Goal: Task Accomplishment & Management: Manage account settings

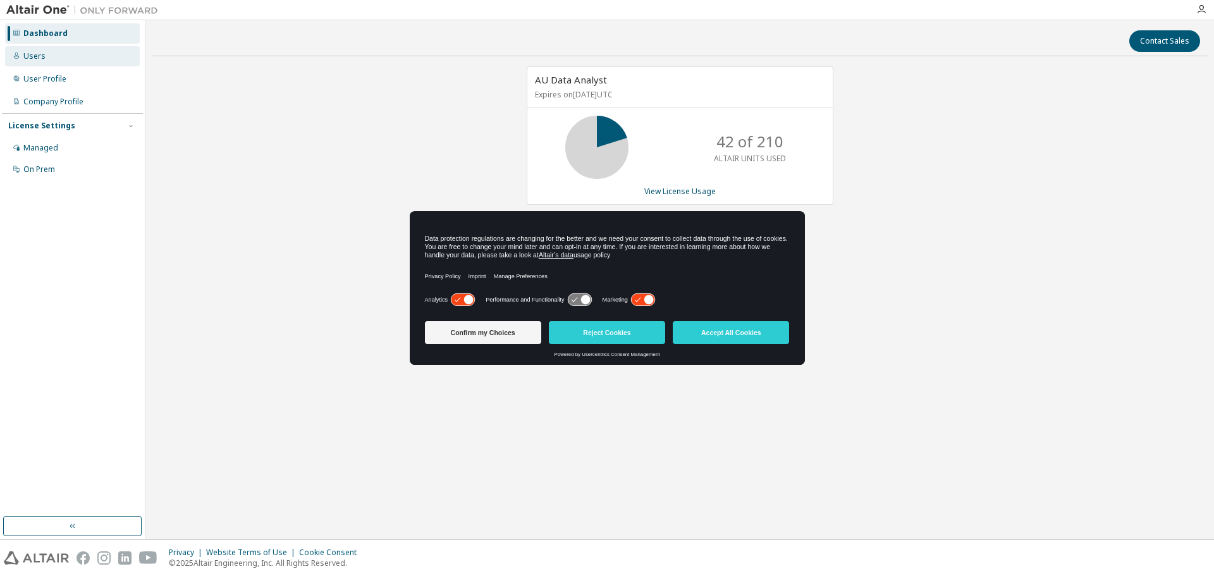
click at [44, 51] on div "Users" at bounding box center [72, 56] width 135 height 20
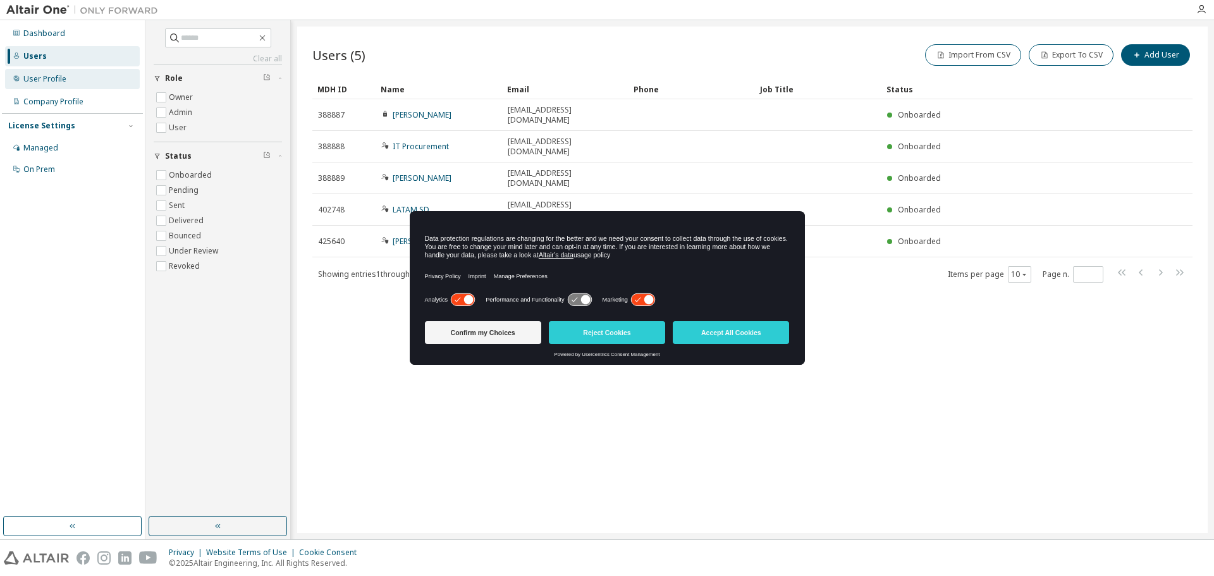
click at [46, 71] on div "User Profile" at bounding box center [72, 79] width 135 height 20
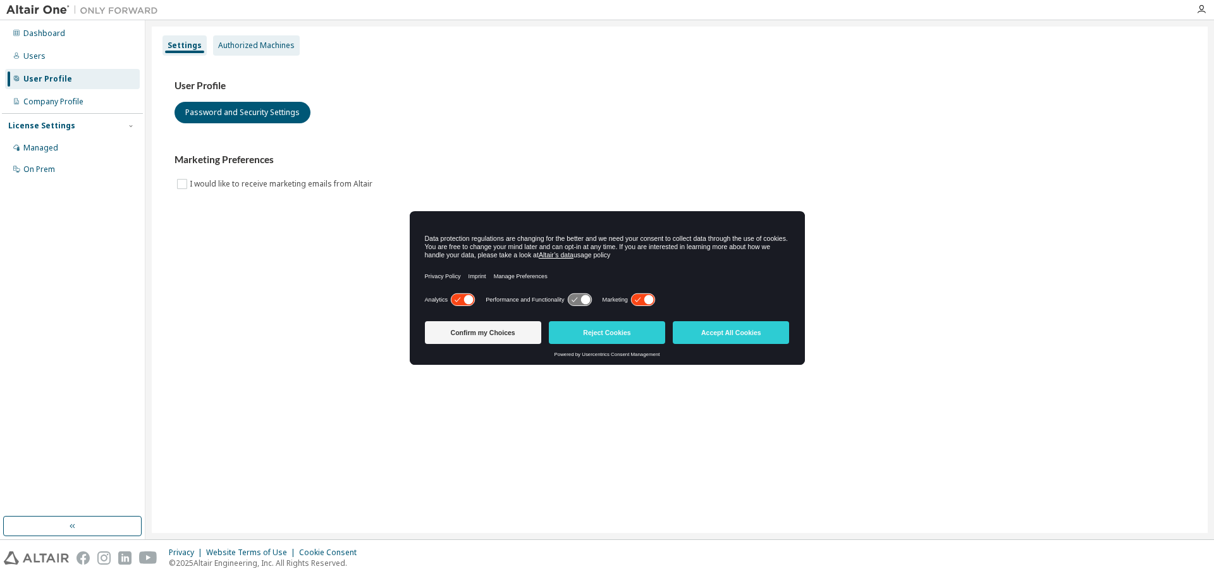
click at [248, 47] on div "Authorized Machines" at bounding box center [256, 45] width 76 height 10
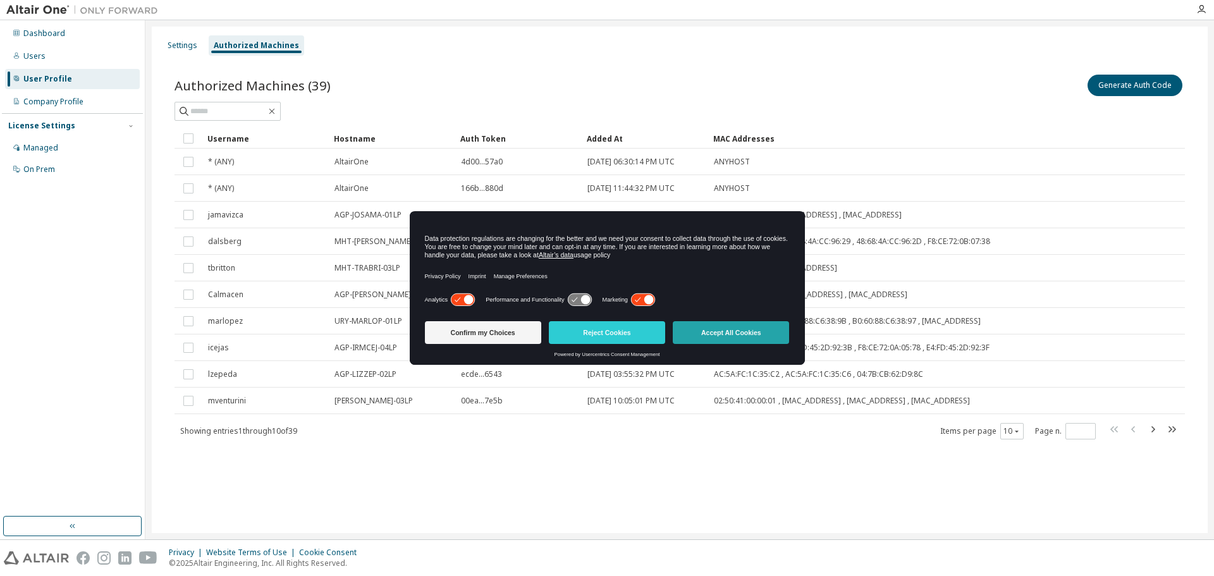
click at [711, 341] on button "Accept All Cookies" at bounding box center [731, 332] width 116 height 23
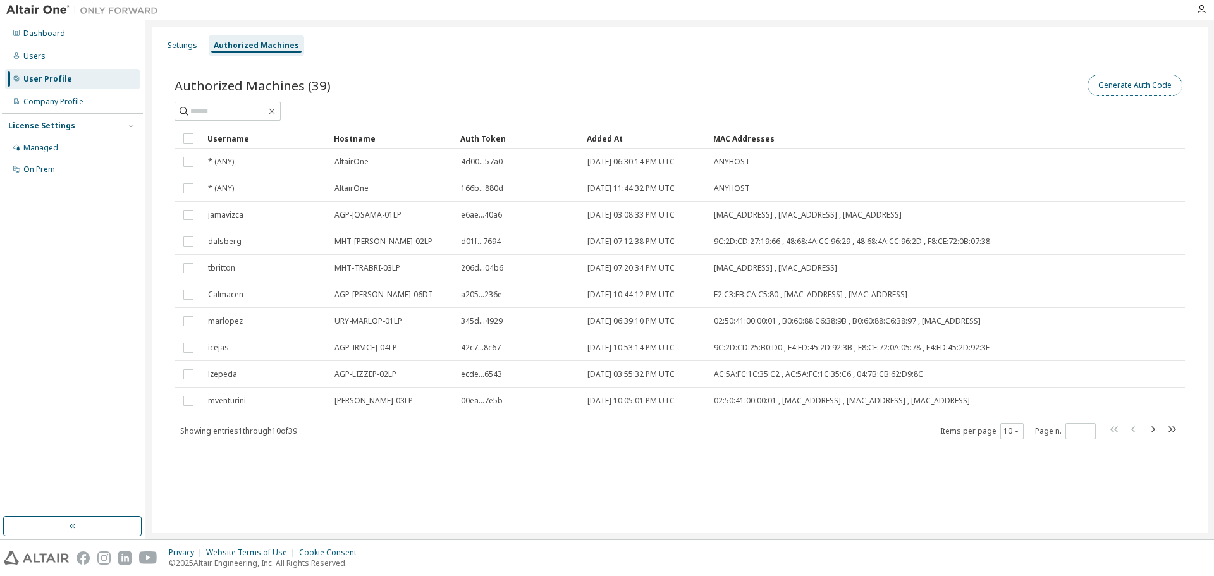
click at [1158, 91] on button "Generate Auth Code" at bounding box center [1134, 85] width 95 height 21
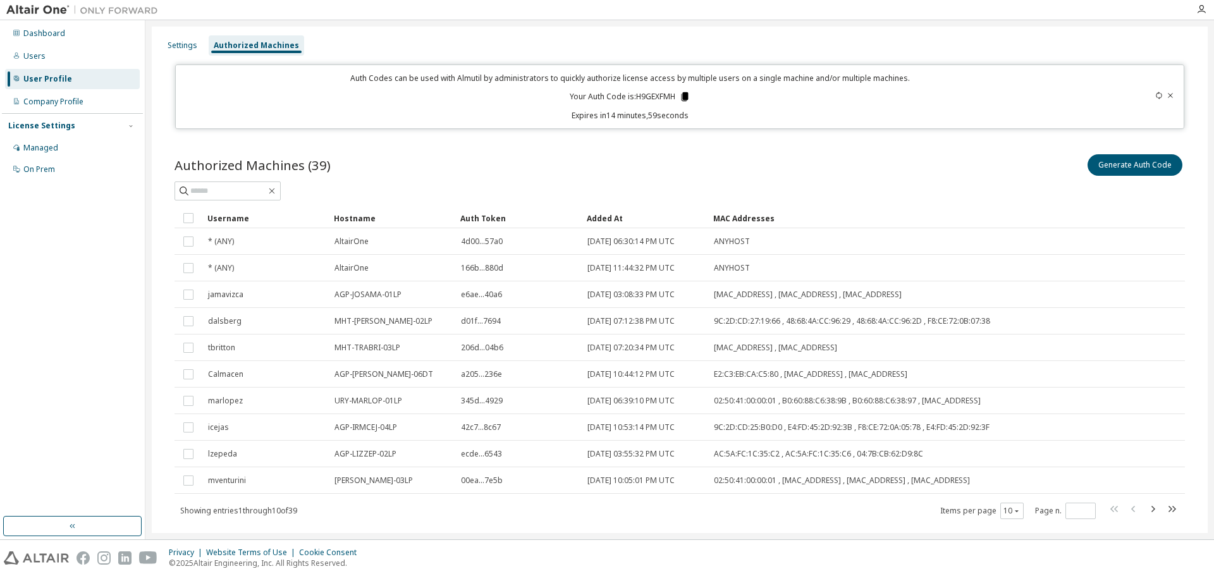
click at [685, 97] on icon at bounding box center [685, 96] width 7 height 9
drag, startPoint x: 679, startPoint y: 96, endPoint x: 375, endPoint y: 146, distance: 308.2
click at [679, 96] on icon at bounding box center [684, 96] width 11 height 11
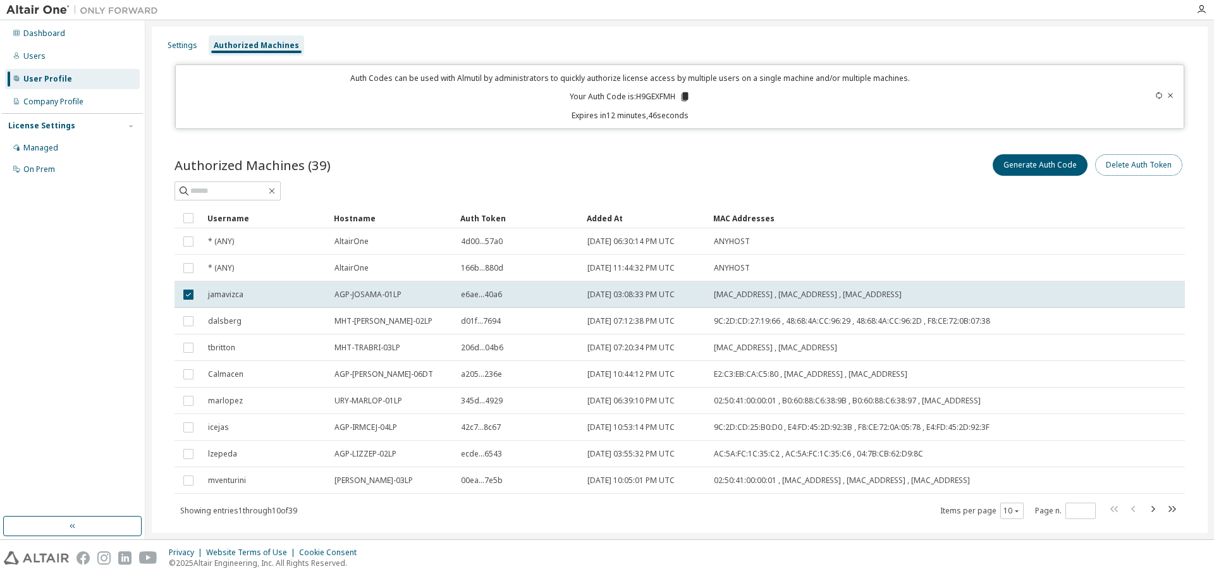
click at [1153, 168] on button "Delete Auth Token" at bounding box center [1138, 164] width 87 height 21
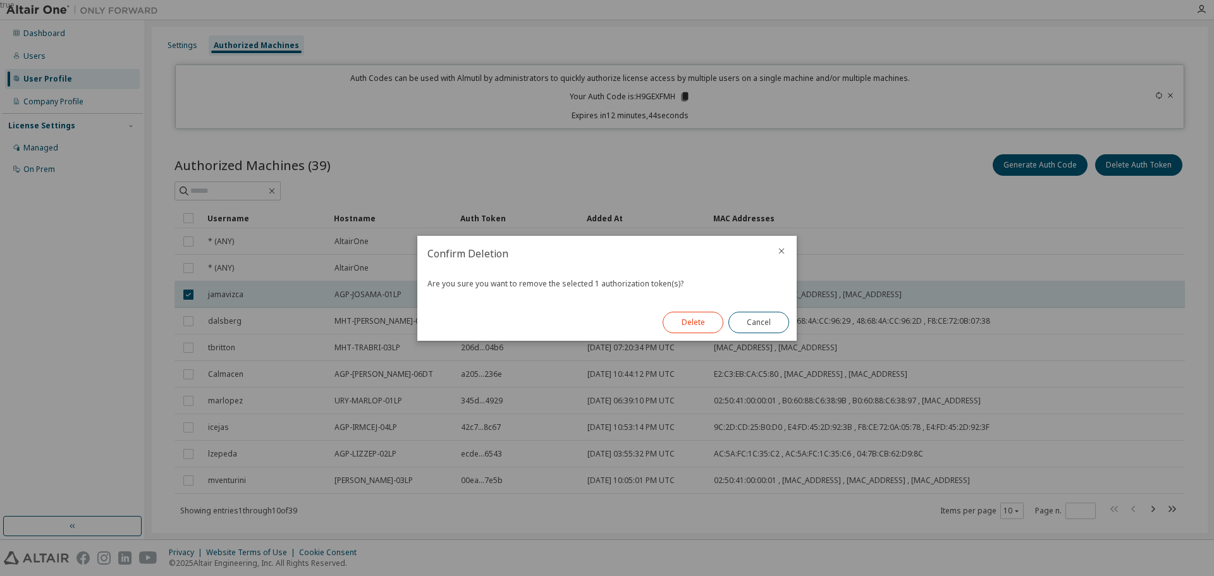
click at [710, 319] on button "Delete" at bounding box center [693, 322] width 61 height 21
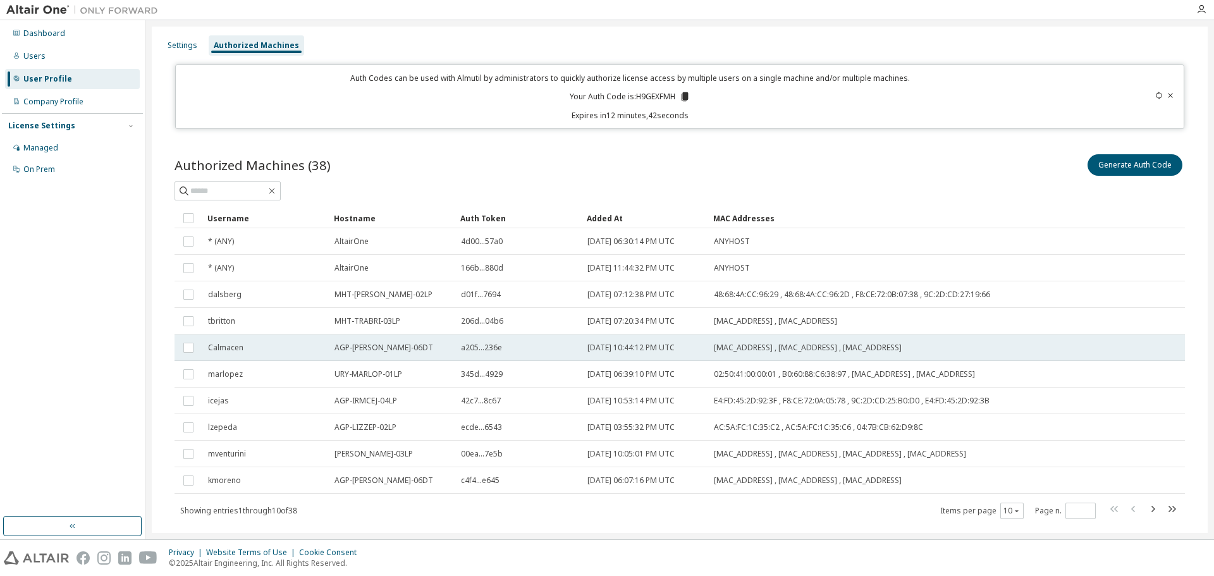
scroll to position [27, 0]
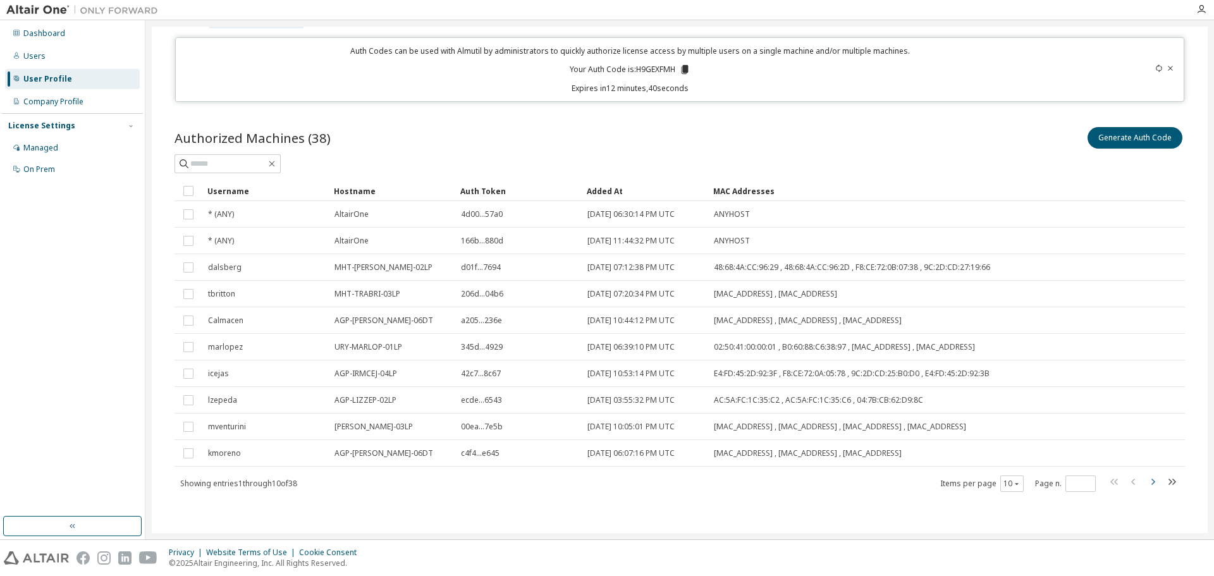
click at [1147, 480] on icon "button" at bounding box center [1152, 481] width 15 height 15
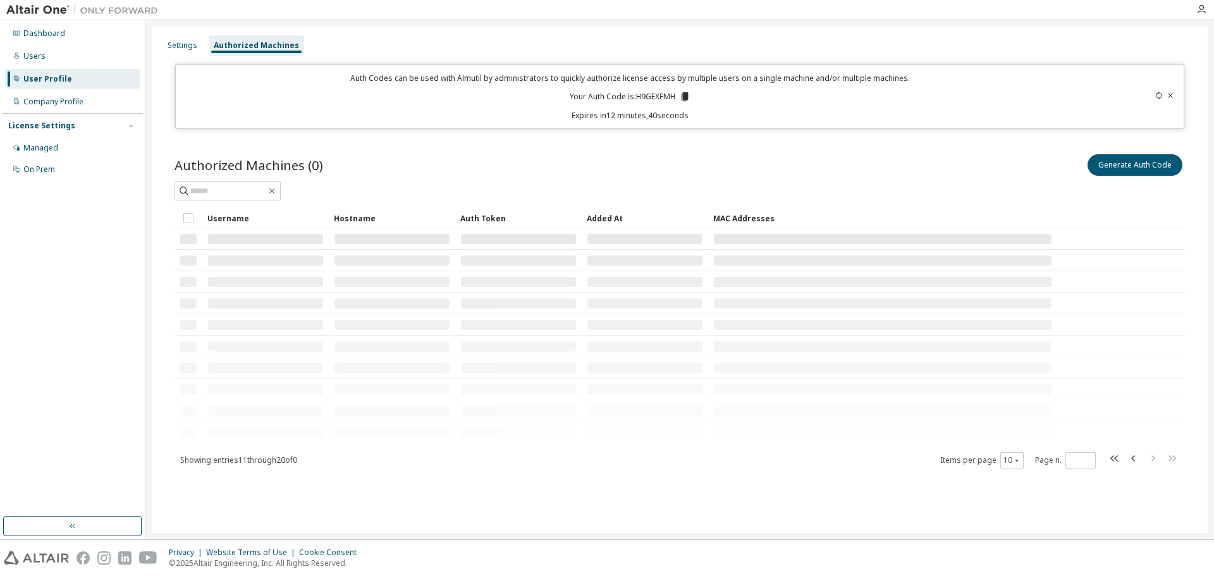
scroll to position [0, 0]
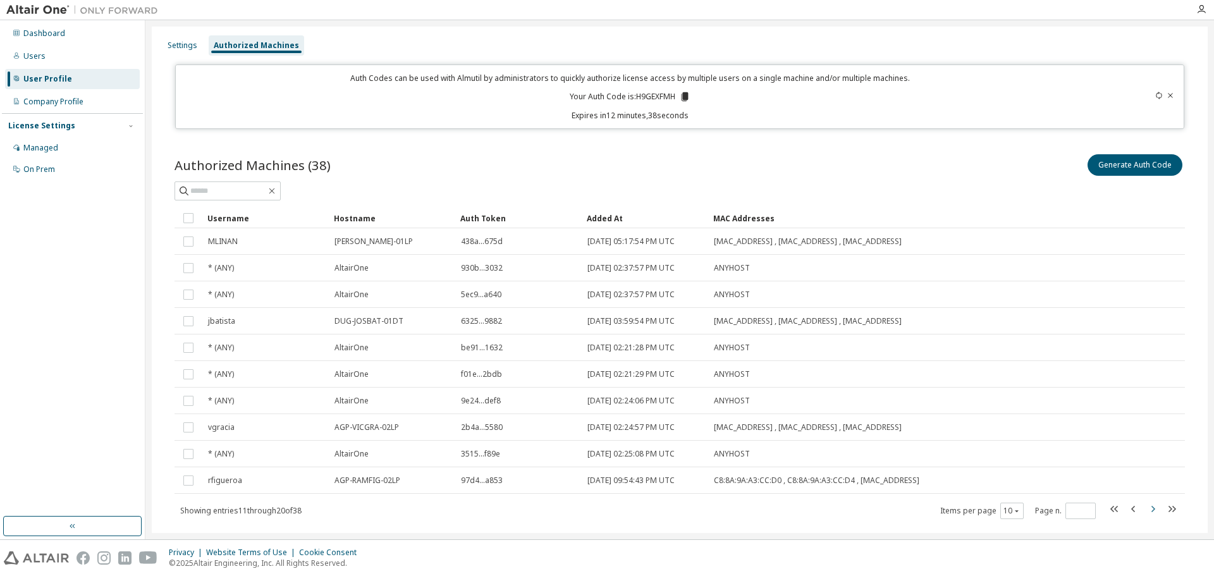
click at [1145, 507] on icon "button" at bounding box center [1152, 508] width 15 height 15
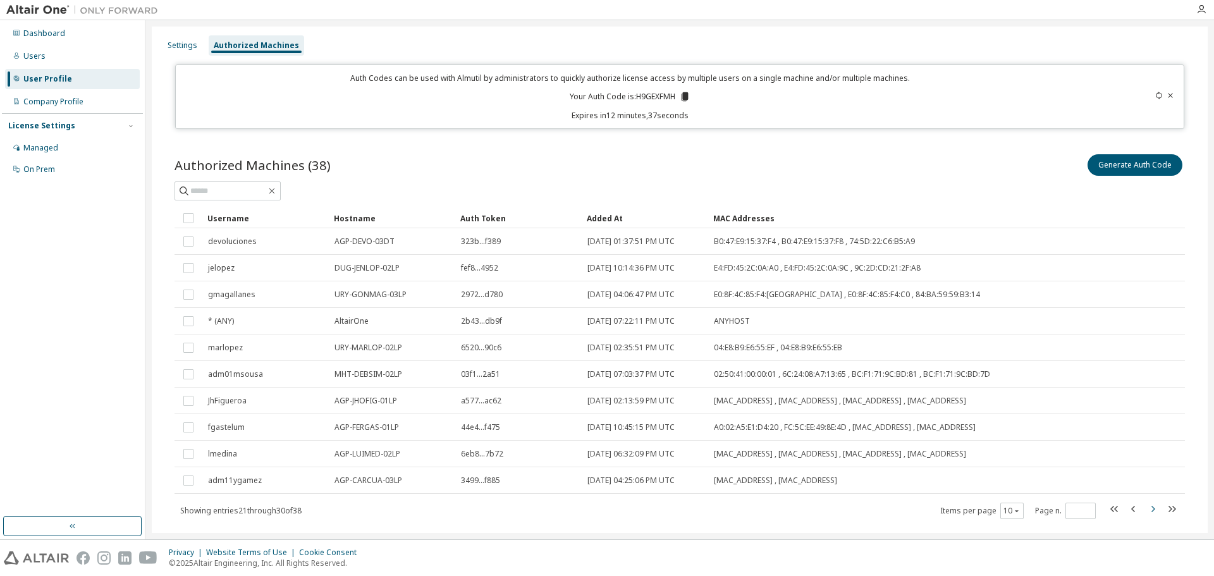
click at [1149, 514] on icon "button" at bounding box center [1152, 508] width 15 height 15
type input "*"
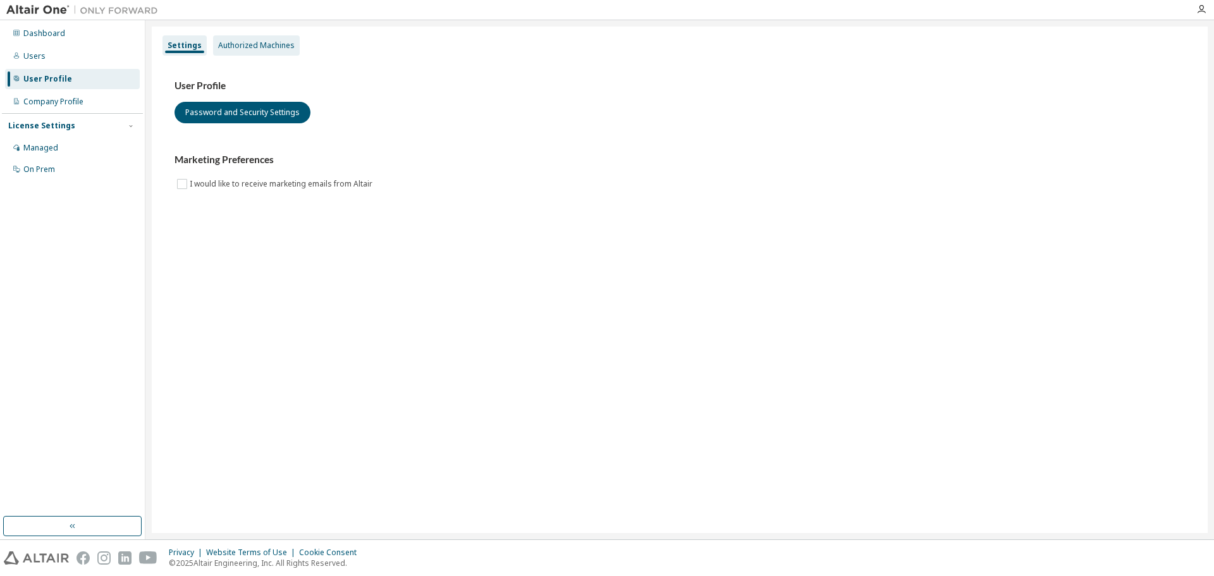
click at [270, 39] on div "Authorized Machines" at bounding box center [256, 45] width 87 height 20
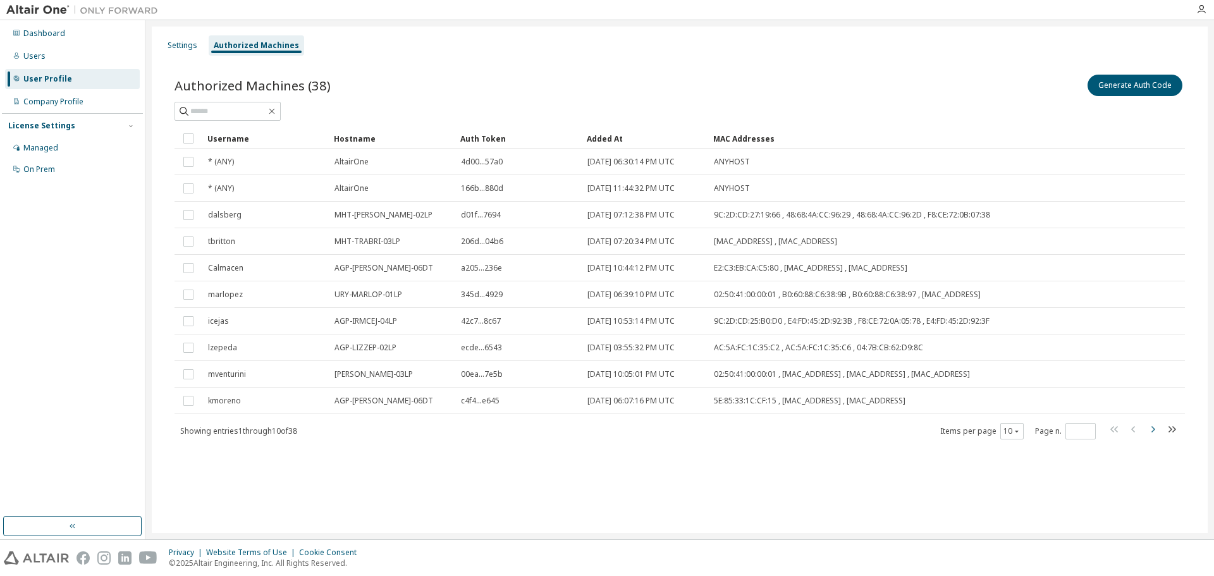
click at [1151, 425] on icon "button" at bounding box center [1152, 429] width 15 height 15
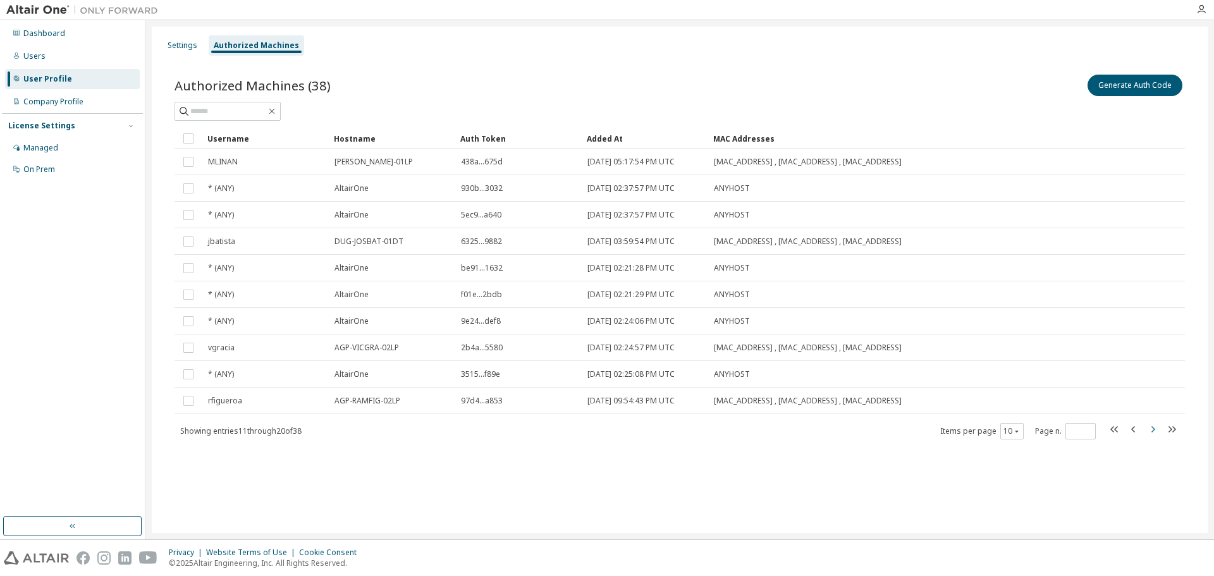
click at [1151, 425] on icon "button" at bounding box center [1152, 429] width 15 height 15
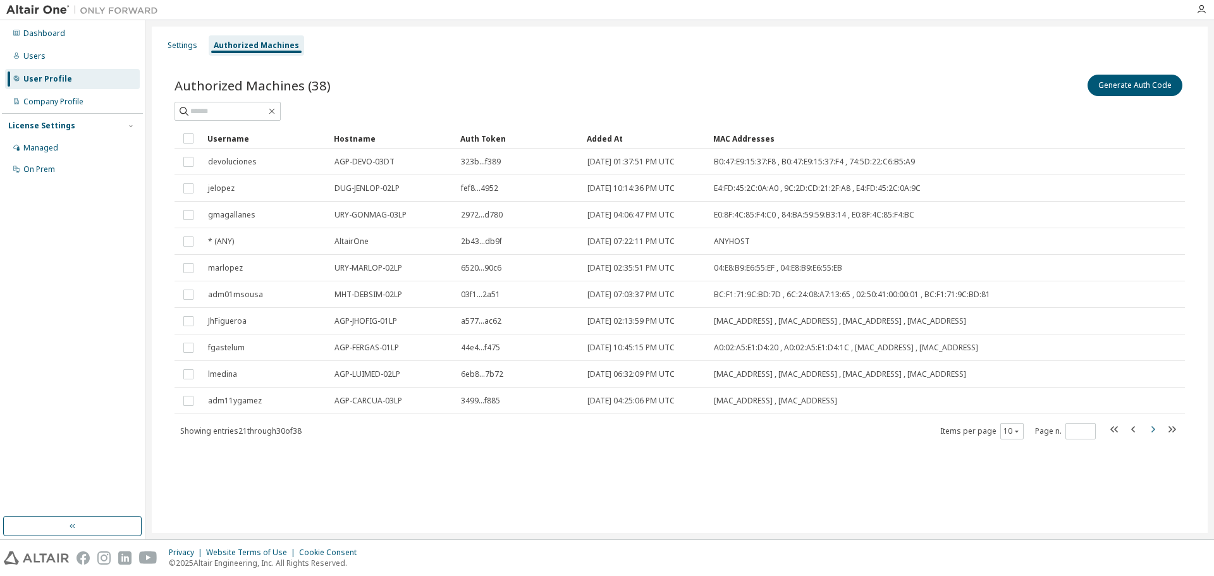
click at [1151, 425] on icon "button" at bounding box center [1152, 429] width 15 height 15
type input "*"
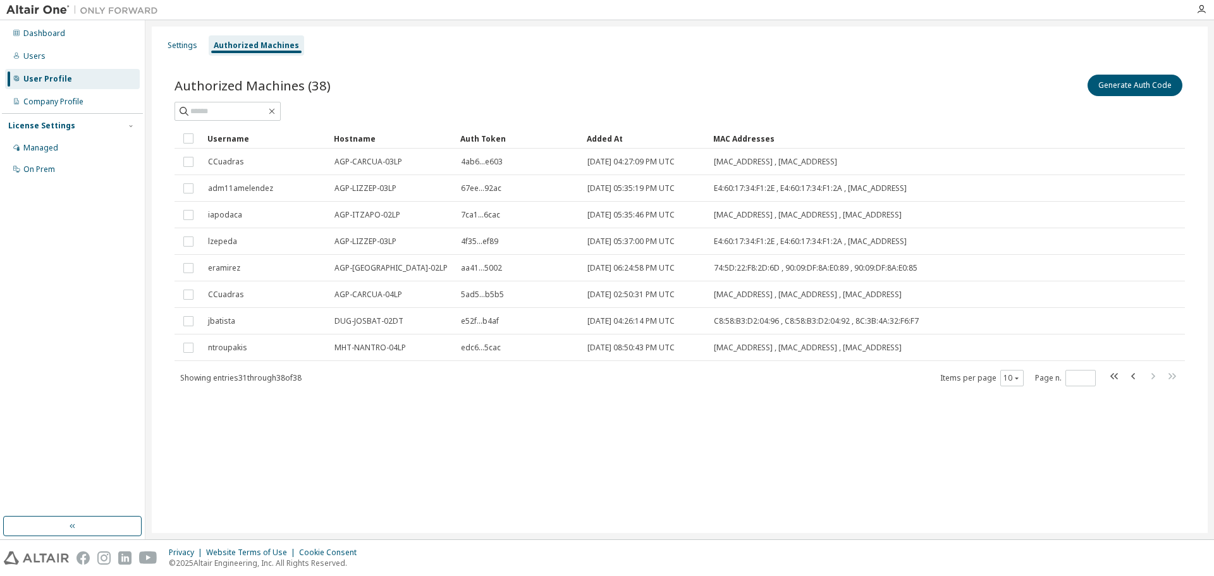
click at [1151, 425] on div "Settings Authorized Machines Authorized Machines (38) Generate Auth Code Clear …" at bounding box center [680, 280] width 1056 height 506
click at [209, 113] on input "text" at bounding box center [228, 111] width 76 height 13
type input "*********"
type input "*"
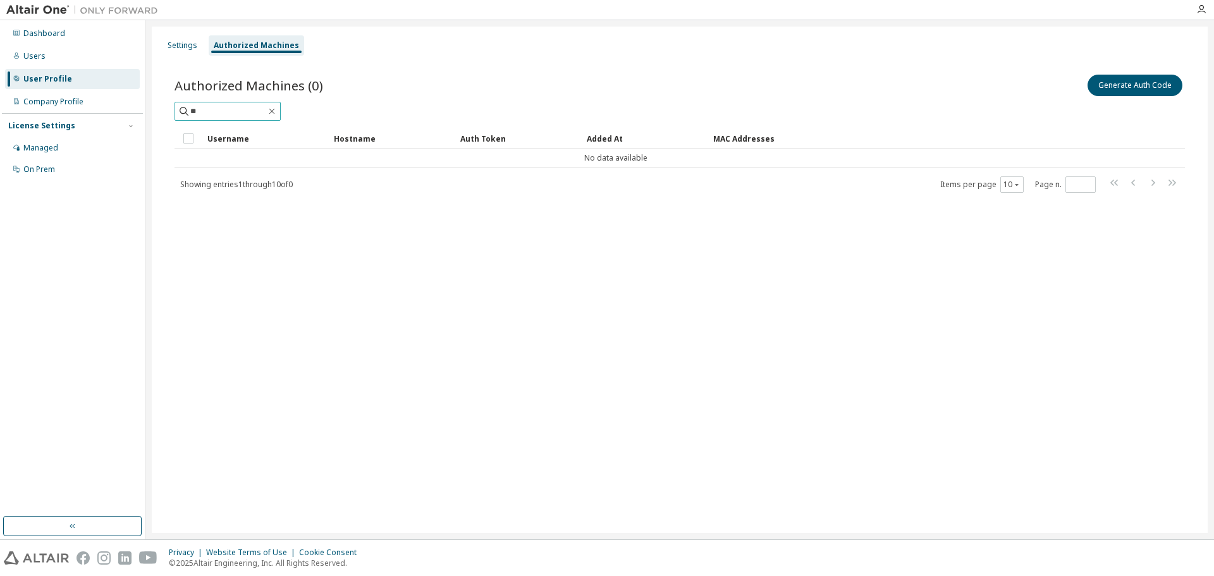
type input "*"
type input "**"
click at [184, 44] on div "Settings" at bounding box center [183, 45] width 30 height 10
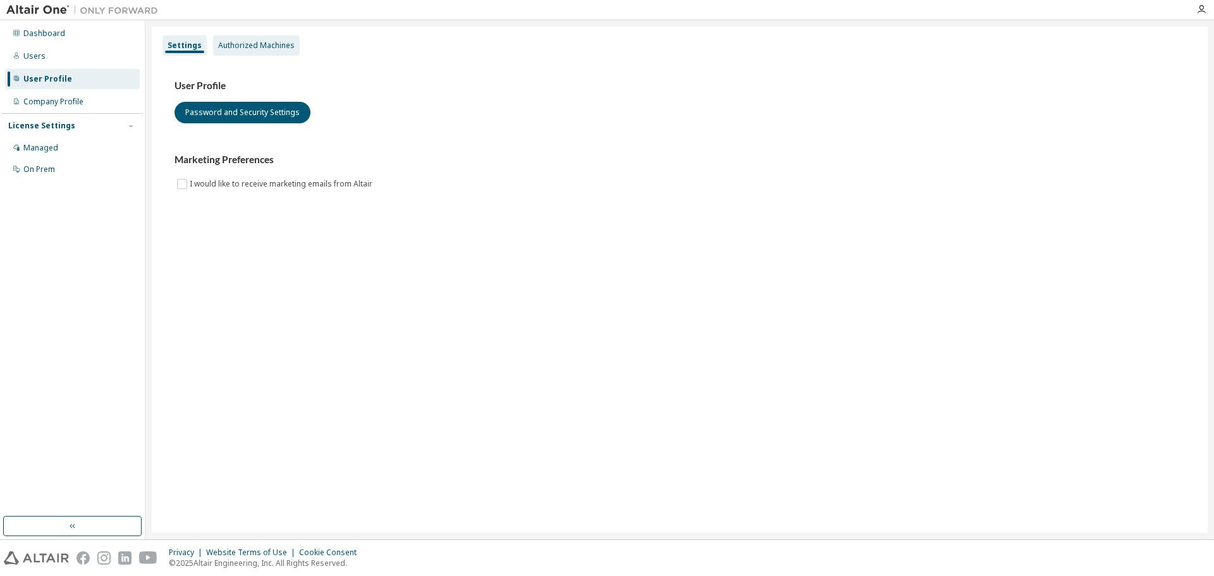
click at [266, 39] on div "Authorized Machines" at bounding box center [256, 45] width 87 height 20
click at [269, 42] on div "Authorized Machines" at bounding box center [256, 45] width 76 height 10
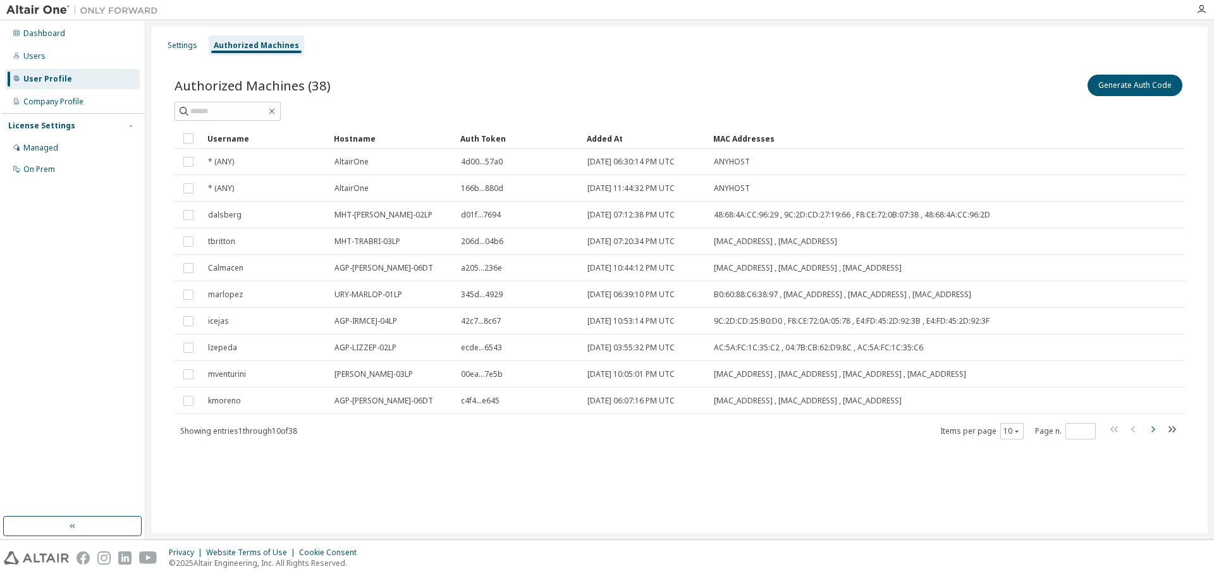
click at [1151, 429] on icon "button" at bounding box center [1152, 429] width 15 height 15
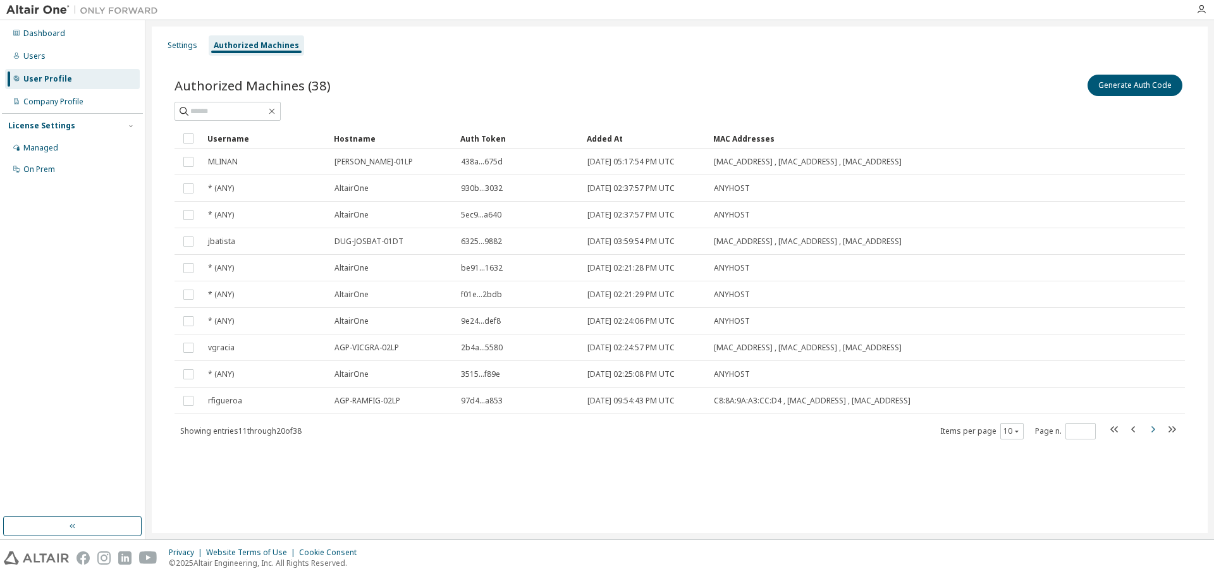
click at [1151, 429] on icon "button" at bounding box center [1152, 429] width 15 height 15
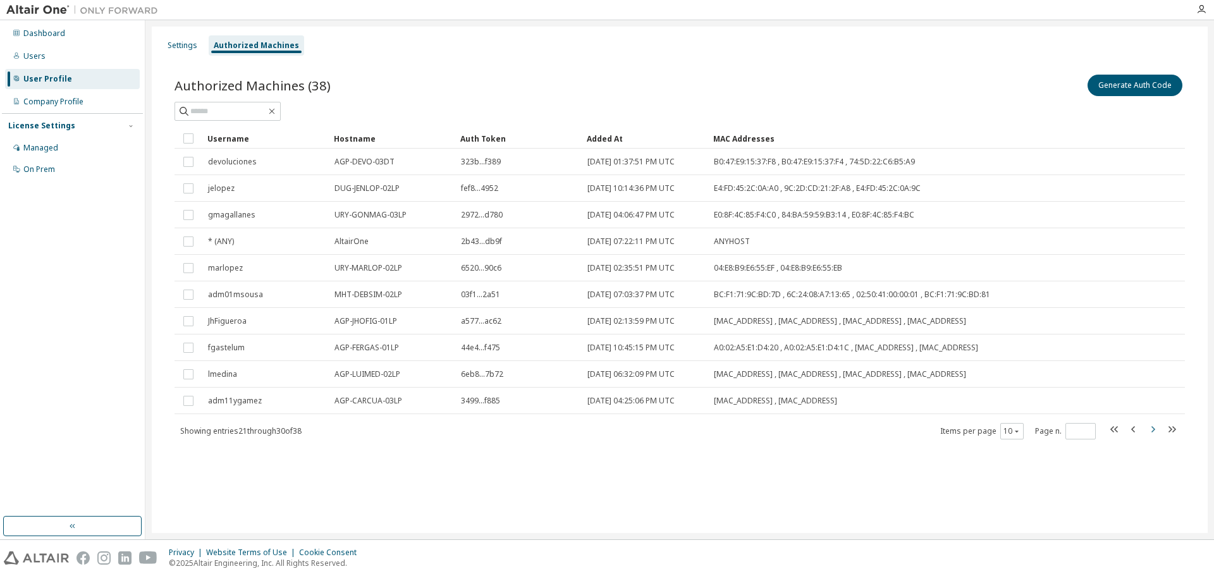
click at [1151, 429] on icon "button" at bounding box center [1152, 429] width 15 height 15
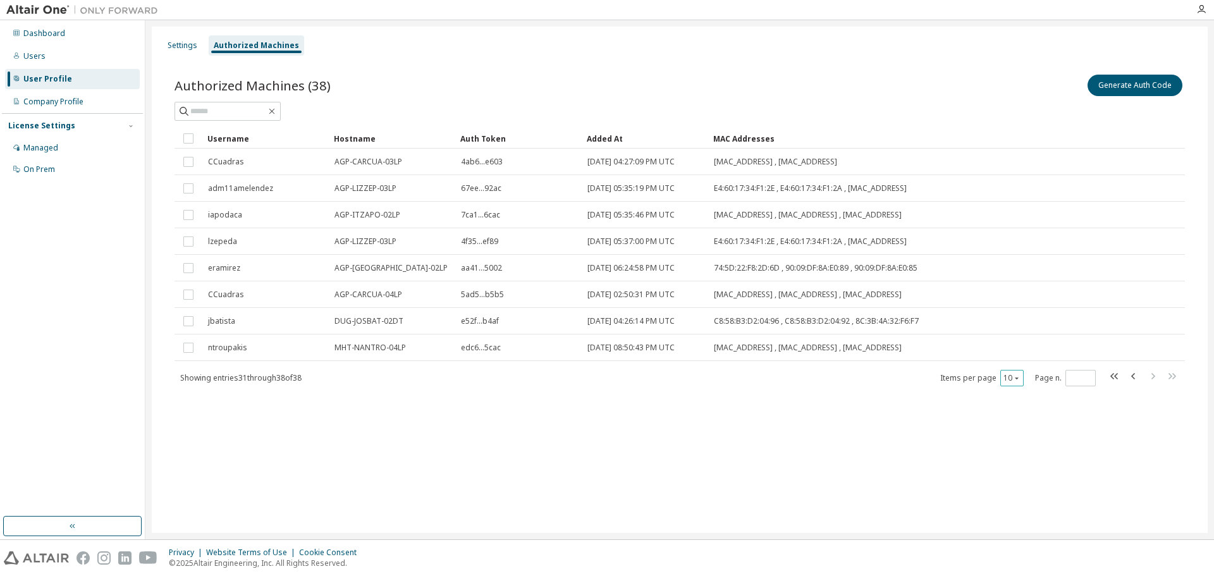
click at [1005, 386] on div "10" at bounding box center [1011, 378] width 23 height 16
click at [1008, 381] on button "10" at bounding box center [1011, 378] width 17 height 10
click at [1036, 450] on div "100" at bounding box center [1050, 455] width 101 height 15
type input "*"
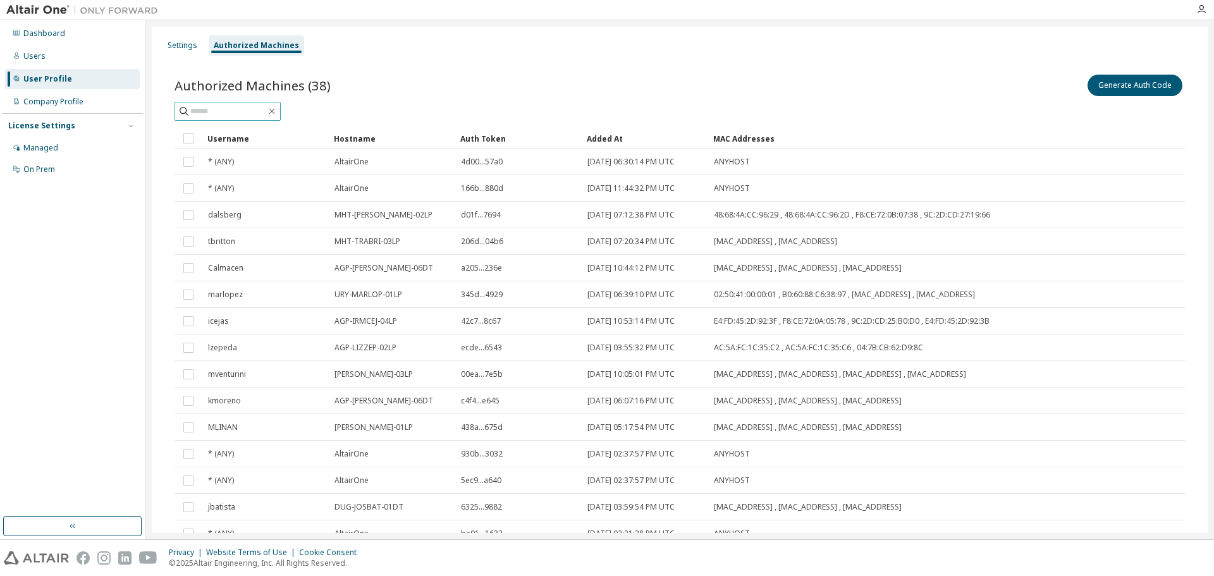
click at [252, 109] on input "text" at bounding box center [228, 111] width 76 height 13
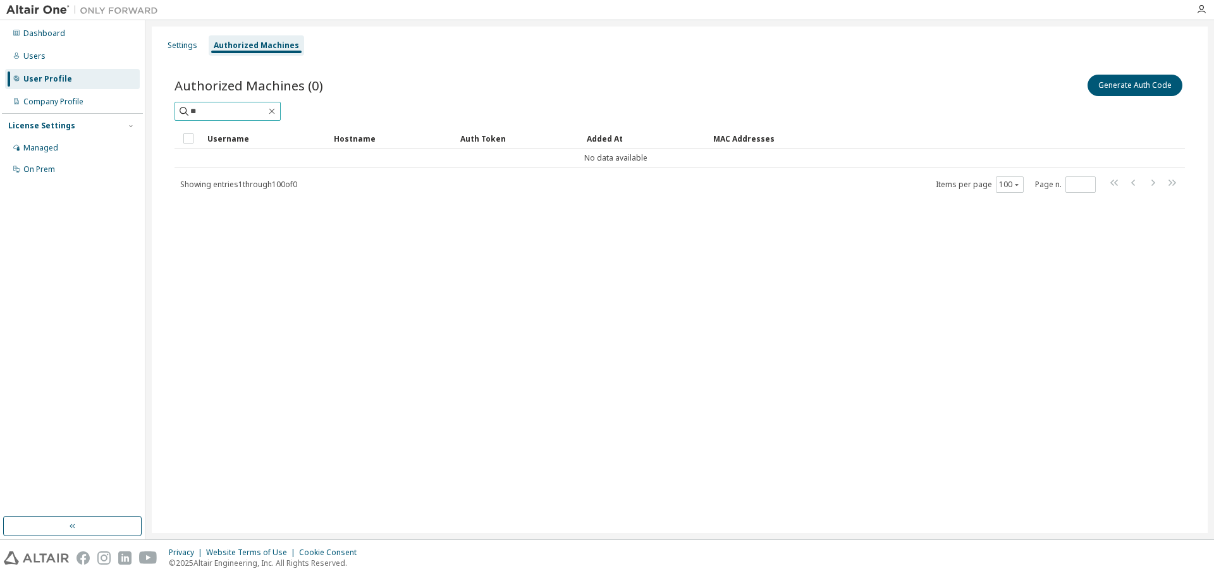
type input "*"
click at [64, 100] on div "Company Profile" at bounding box center [53, 102] width 60 height 10
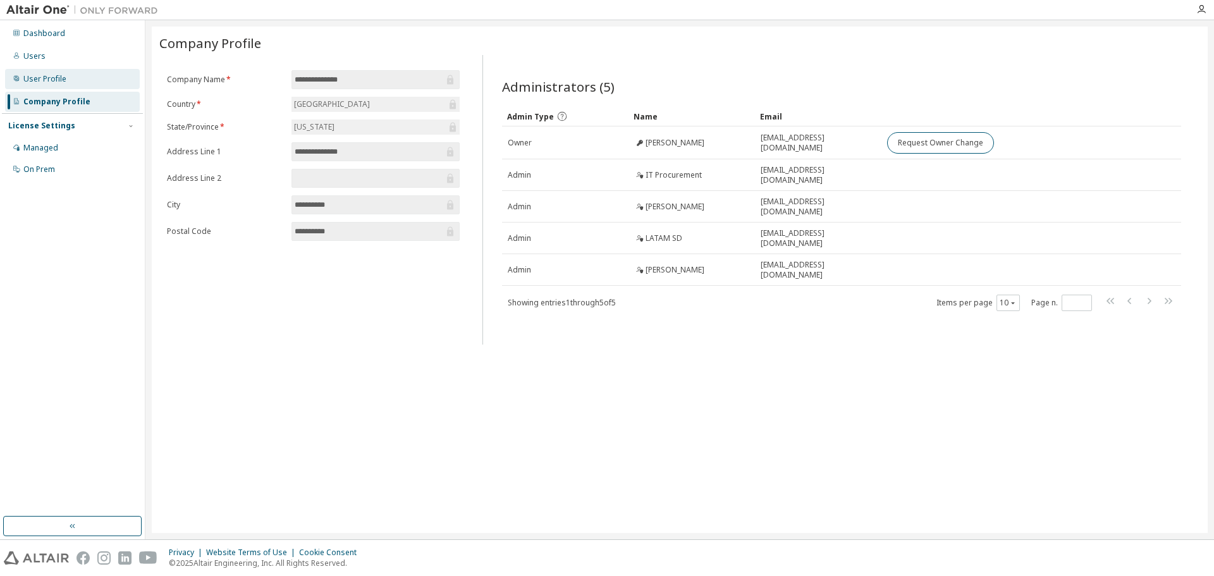
click at [64, 77] on div "User Profile" at bounding box center [44, 79] width 43 height 10
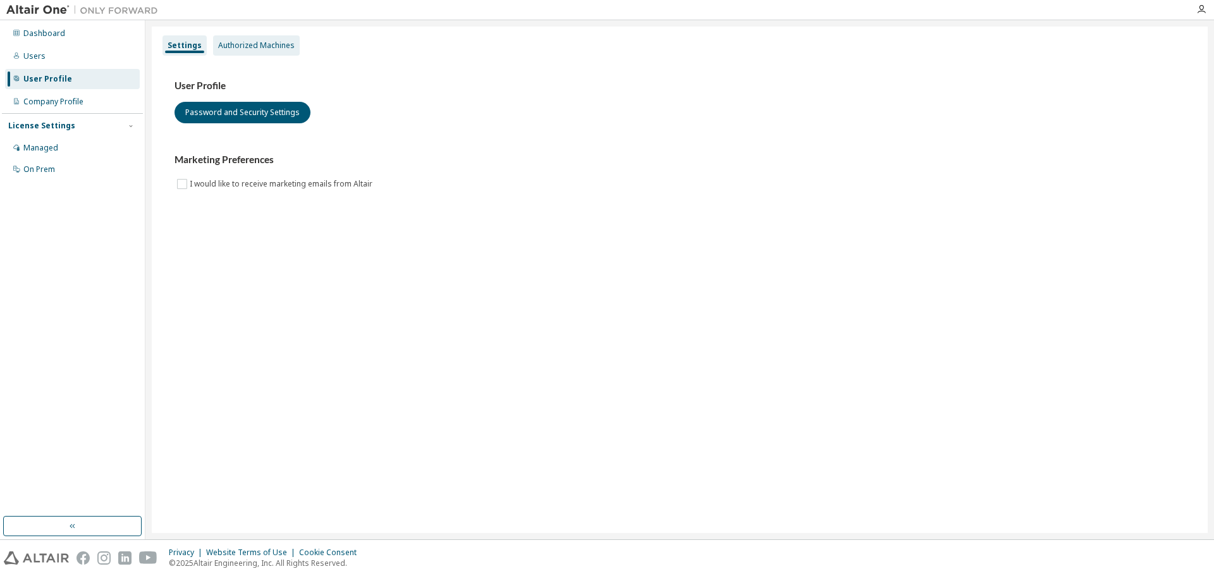
click at [240, 43] on div "Authorized Machines" at bounding box center [256, 45] width 76 height 10
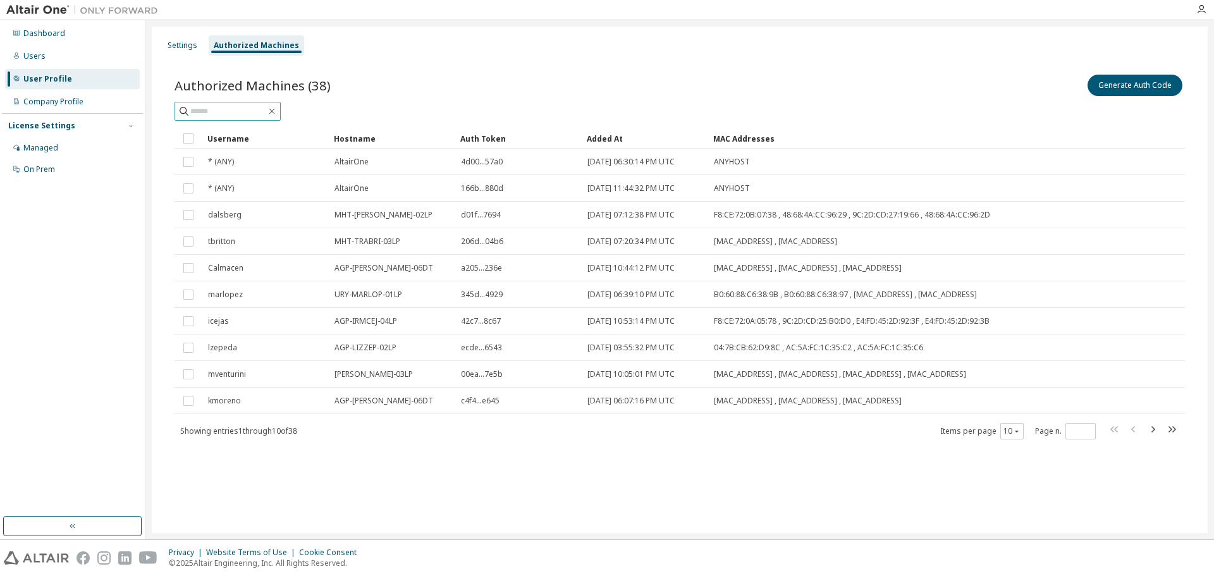
click at [263, 111] on input "text" at bounding box center [228, 111] width 76 height 13
click at [1020, 429] on icon "button" at bounding box center [1017, 431] width 8 height 8
click at [1018, 505] on div "100" at bounding box center [1050, 508] width 101 height 15
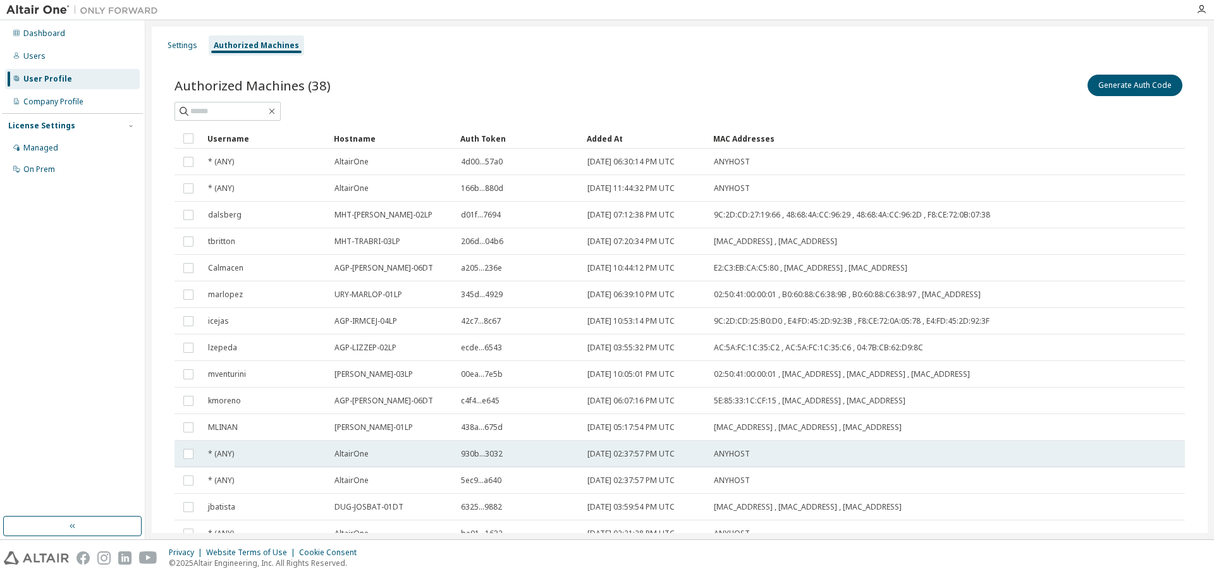
type button "100"
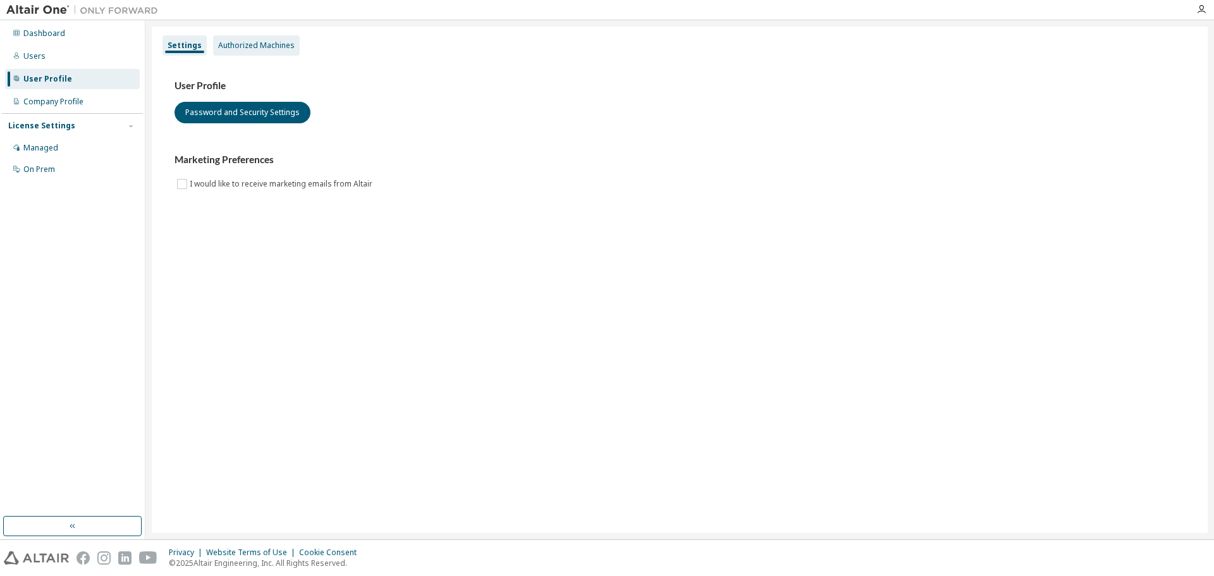
click at [287, 53] on div "Authorized Machines" at bounding box center [256, 45] width 87 height 20
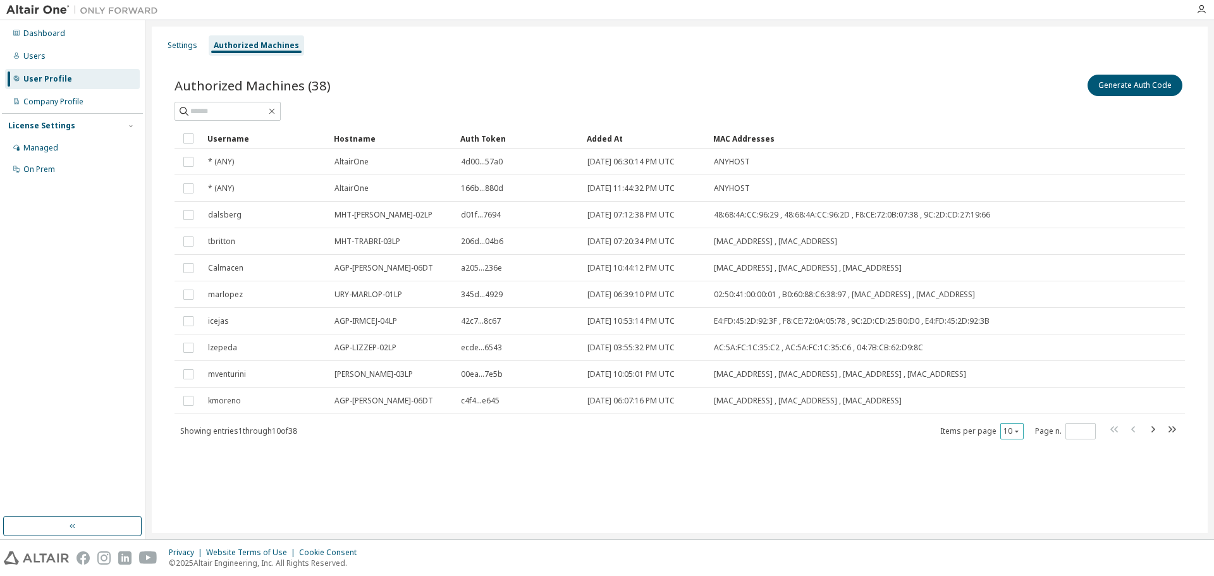
click at [1022, 428] on div "10" at bounding box center [1011, 431] width 23 height 16
click at [1020, 430] on icon "button" at bounding box center [1017, 431] width 8 height 8
click at [1017, 506] on div "100" at bounding box center [1050, 508] width 101 height 15
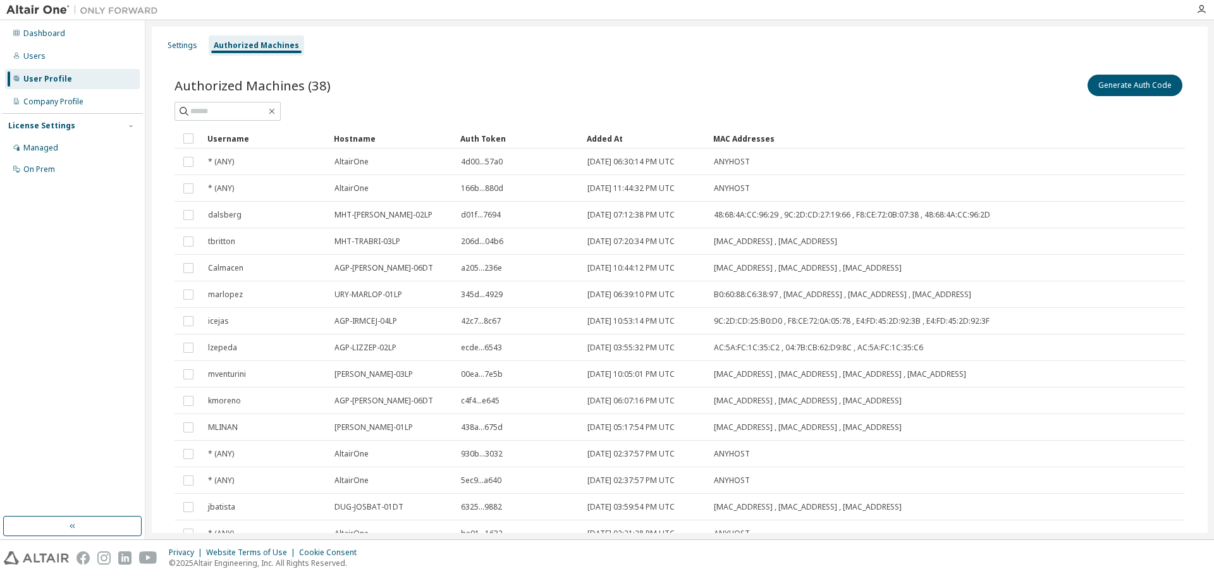
click at [598, 135] on div "Added At" at bounding box center [645, 138] width 116 height 20
